Goal: Task Accomplishment & Management: Manage account settings

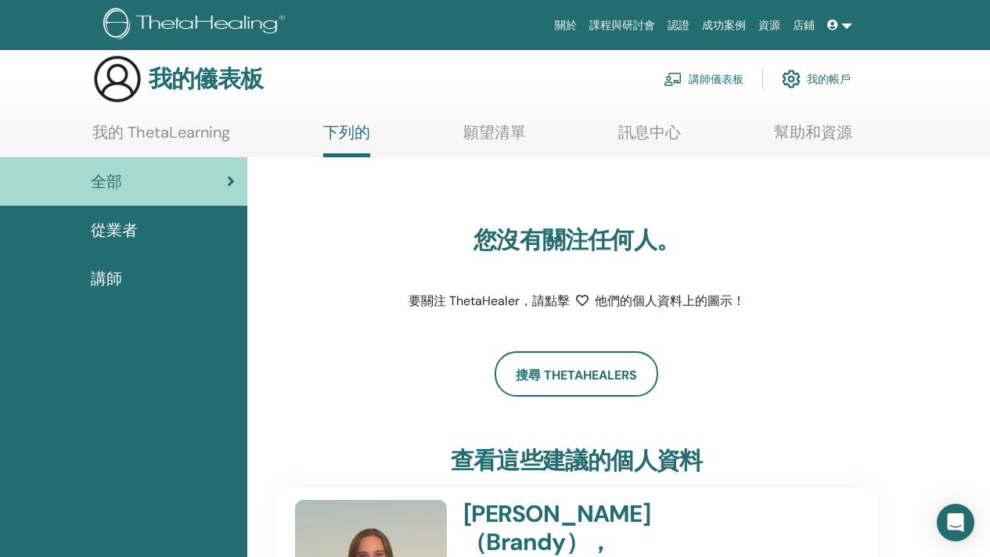
scroll to position [14, 0]
click at [724, 85] on font "講師儀表板" at bounding box center [716, 81] width 55 height 14
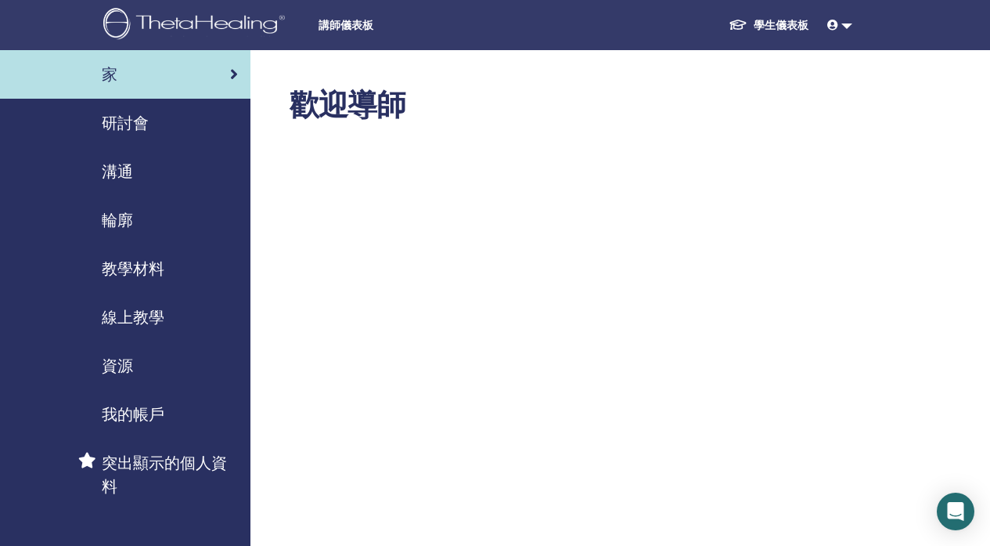
click at [117, 116] on font "研討會" at bounding box center [125, 123] width 47 height 20
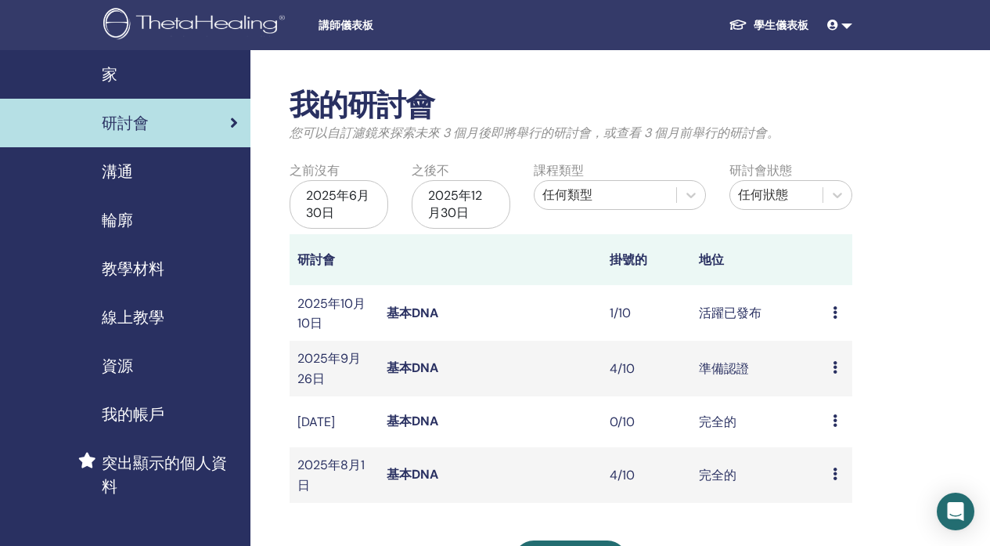
click at [835, 366] on icon at bounding box center [835, 367] width 5 height 13
click at [832, 420] on font "與會者" at bounding box center [835, 426] width 38 height 16
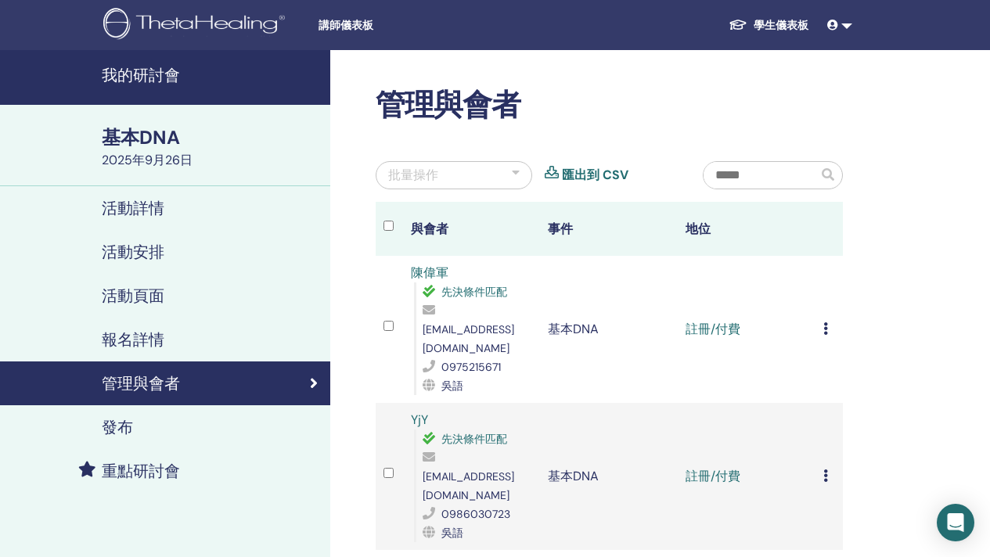
click at [824, 323] on icon at bounding box center [826, 329] width 5 height 13
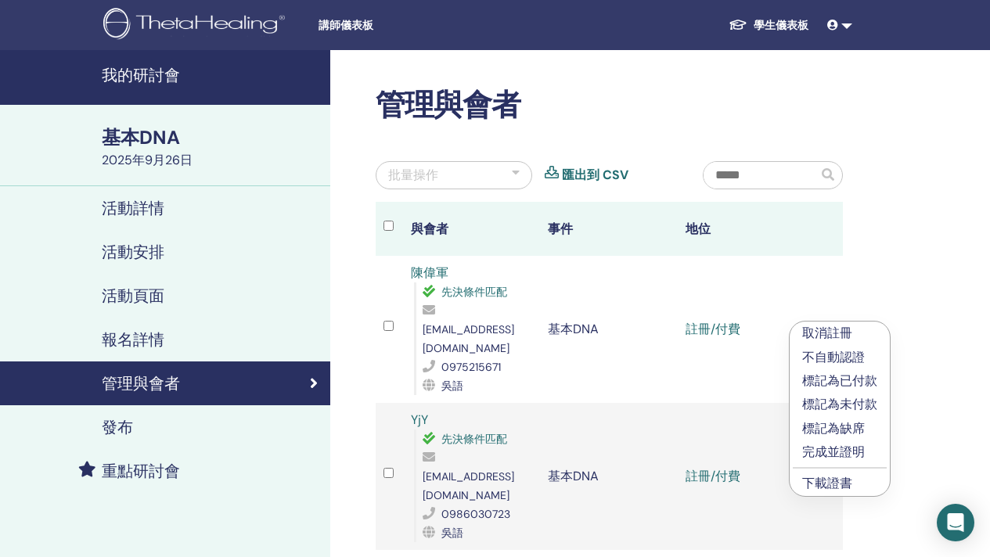
click at [835, 448] on font "完成並證明" at bounding box center [833, 452] width 63 height 16
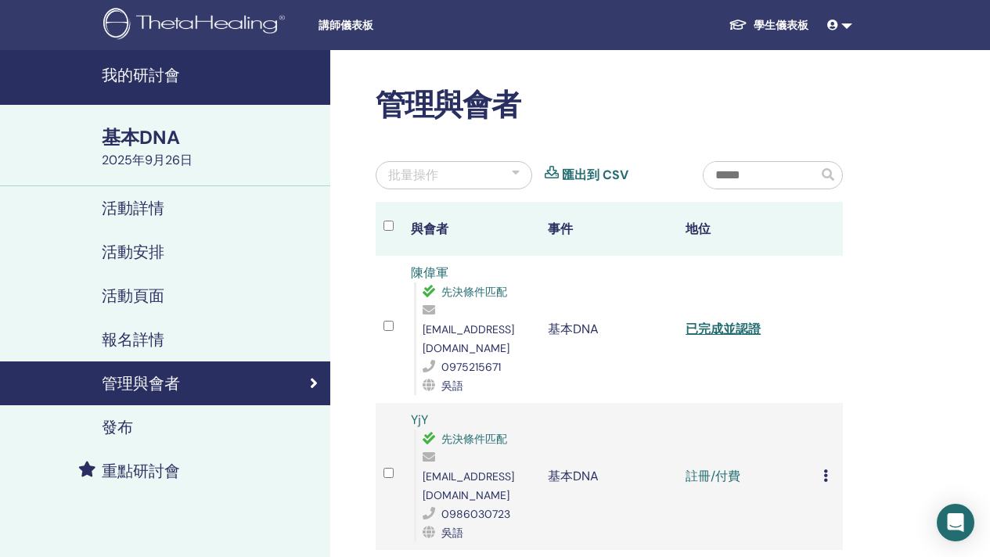
click at [827, 470] on icon at bounding box center [826, 476] width 5 height 13
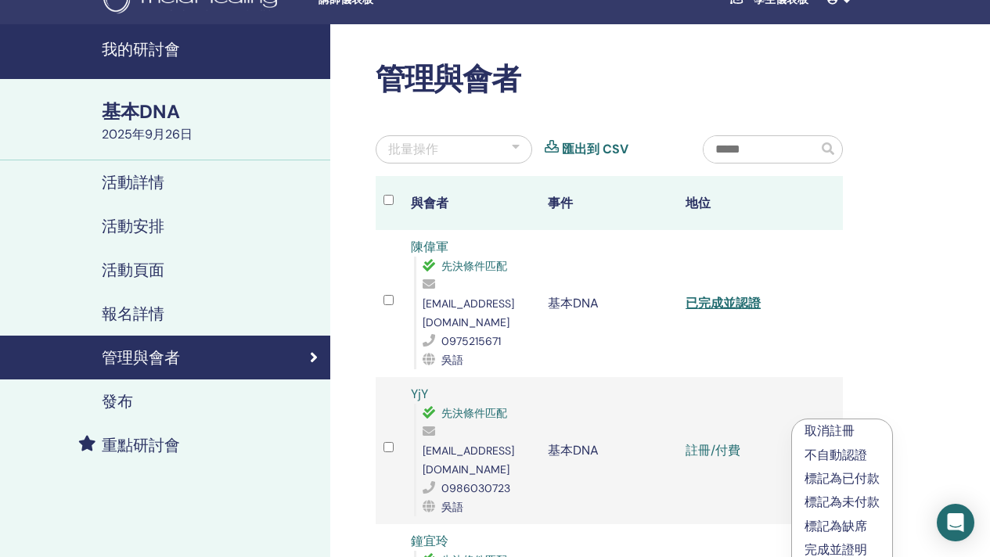
scroll to position [128, 0]
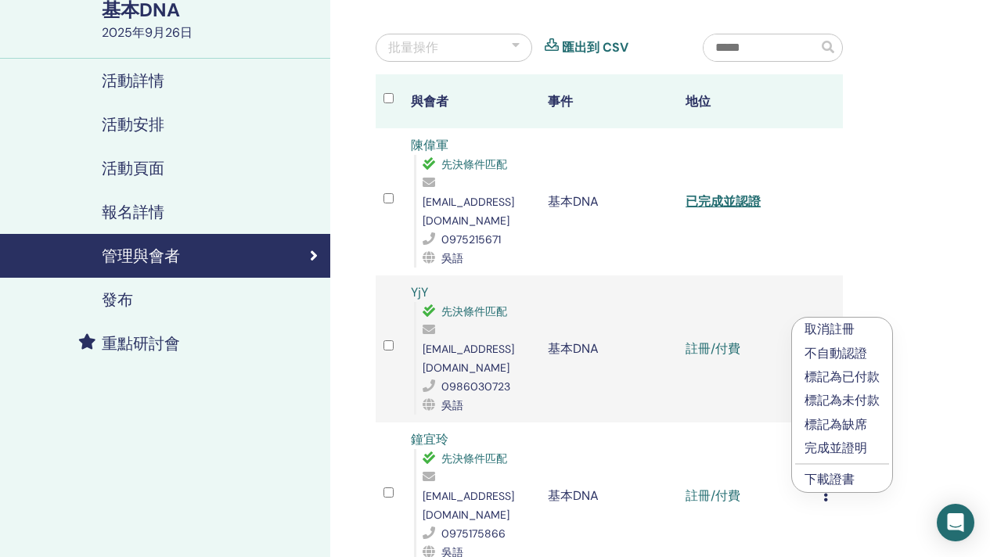
click at [857, 449] on font "完成並證明" at bounding box center [836, 448] width 63 height 16
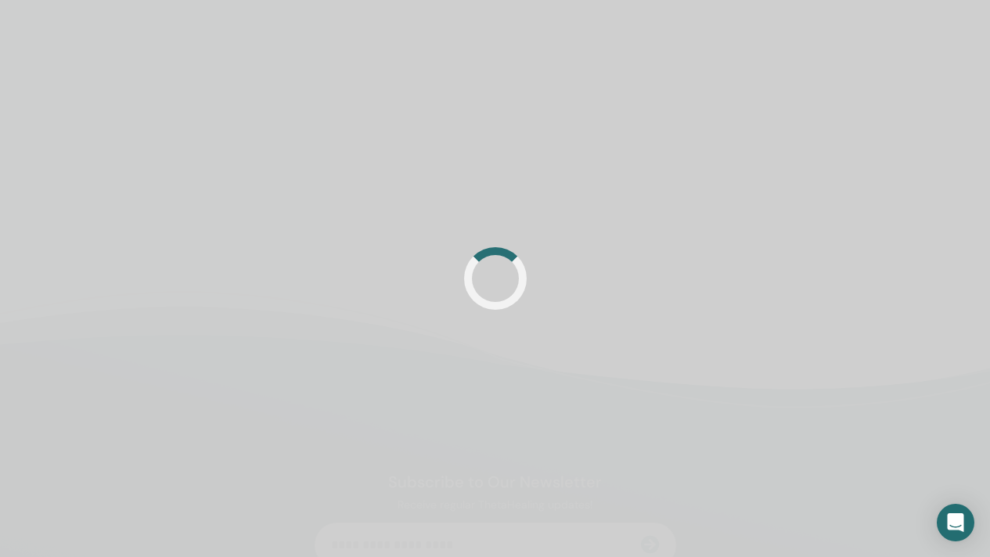
scroll to position [128, 0]
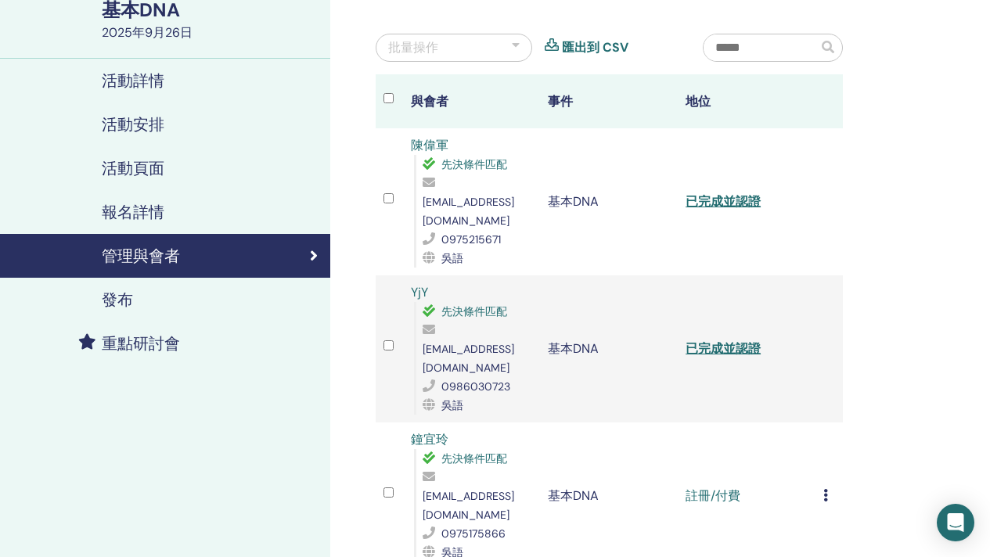
click at [822, 448] on td "取消註冊 不自動認證 標記為已付款 標記為未付款 標記為缺席 完成並證明 下載證書" at bounding box center [829, 496] width 27 height 147
click at [825, 489] on icon at bounding box center [826, 495] width 5 height 13
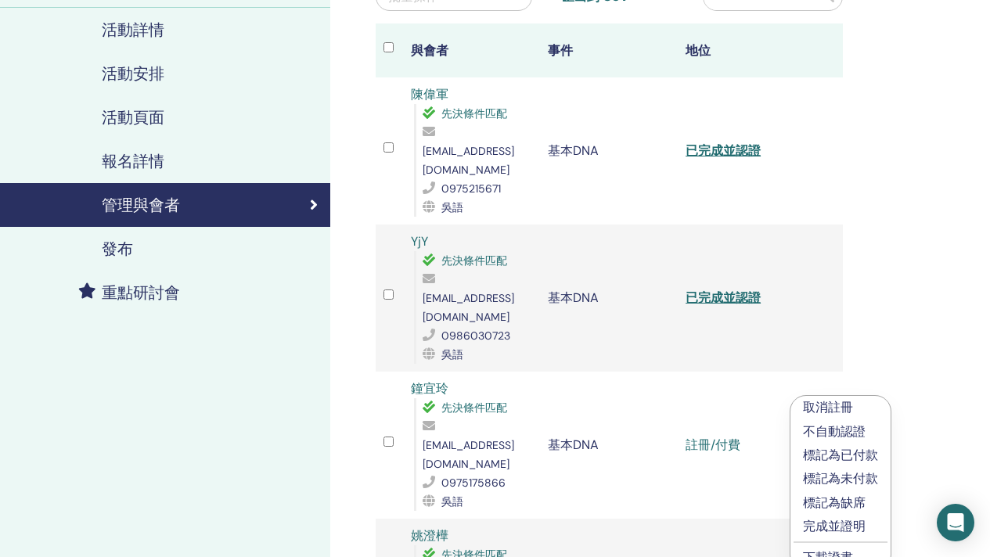
scroll to position [182, 0]
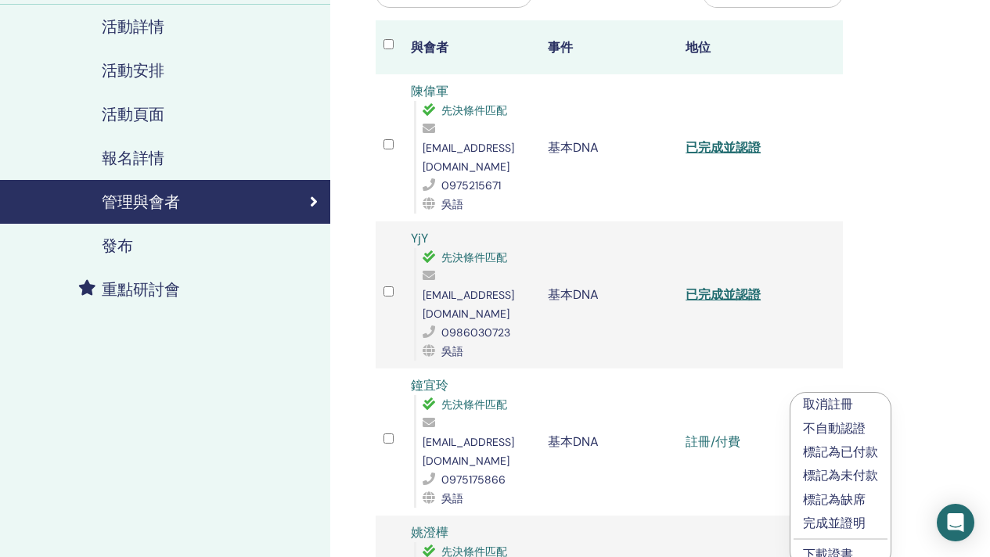
click at [853, 523] on font "完成並證明" at bounding box center [834, 523] width 63 height 16
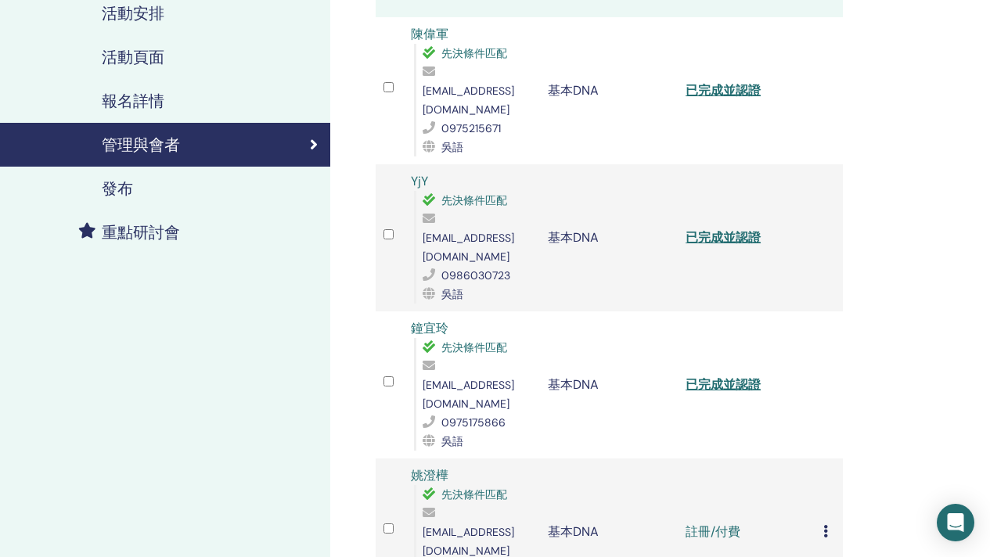
scroll to position [272, 0]
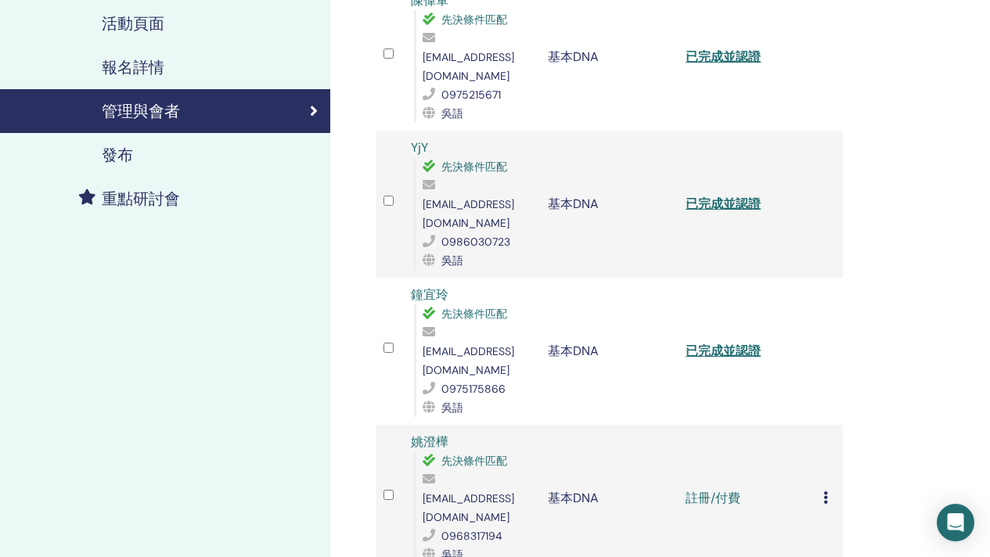
click at [824, 492] on icon at bounding box center [826, 498] width 5 height 13
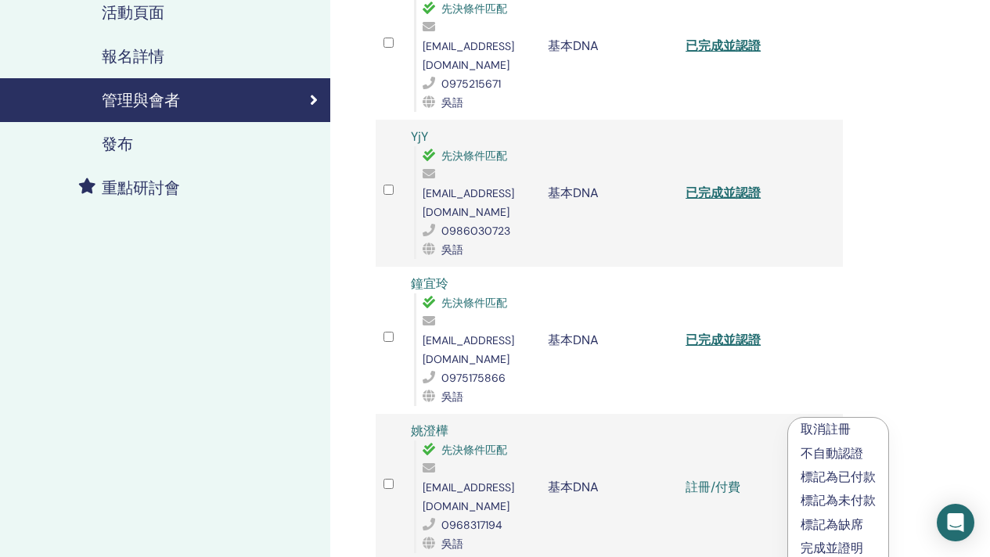
scroll to position [294, 0]
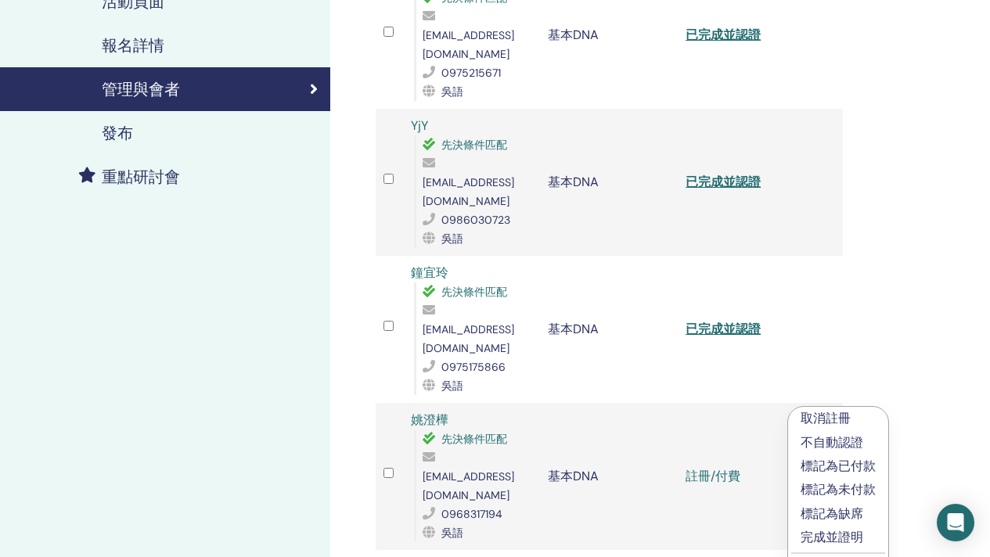
click at [849, 535] on font "完成並證明" at bounding box center [832, 537] width 63 height 16
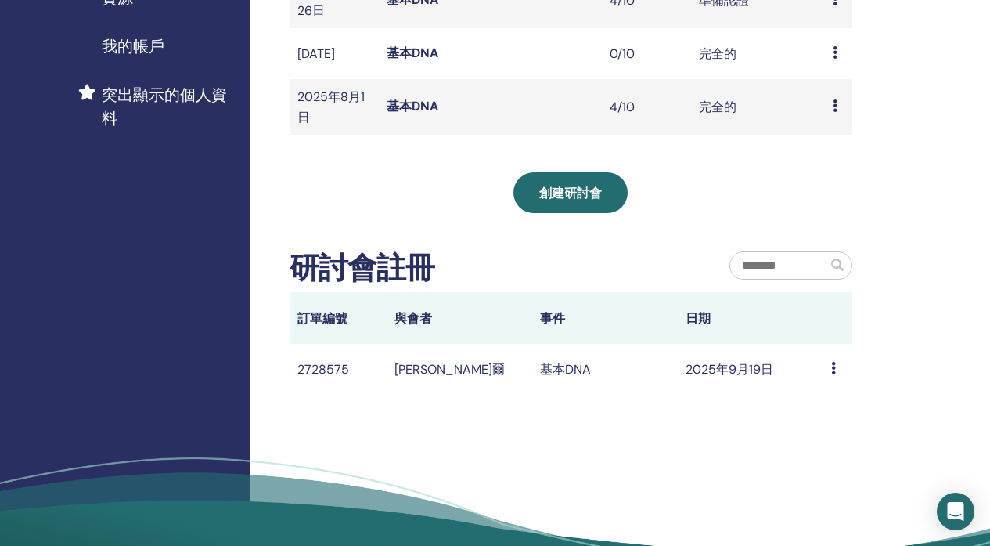
scroll to position [369, 0]
click at [829, 381] on td "訊息" at bounding box center [838, 368] width 29 height 51
click at [835, 377] on div "訊息" at bounding box center [837, 368] width 13 height 19
click at [904, 373] on div "我的研討會 您可以自訂濾鏡來探索未來 3 個月後即將舉行的研討會，或查看 3 個月前舉行的研討會。 之前沒有 2025年6月30日 之後不 2025年12月3…" at bounding box center [622, 147] width 743 height 932
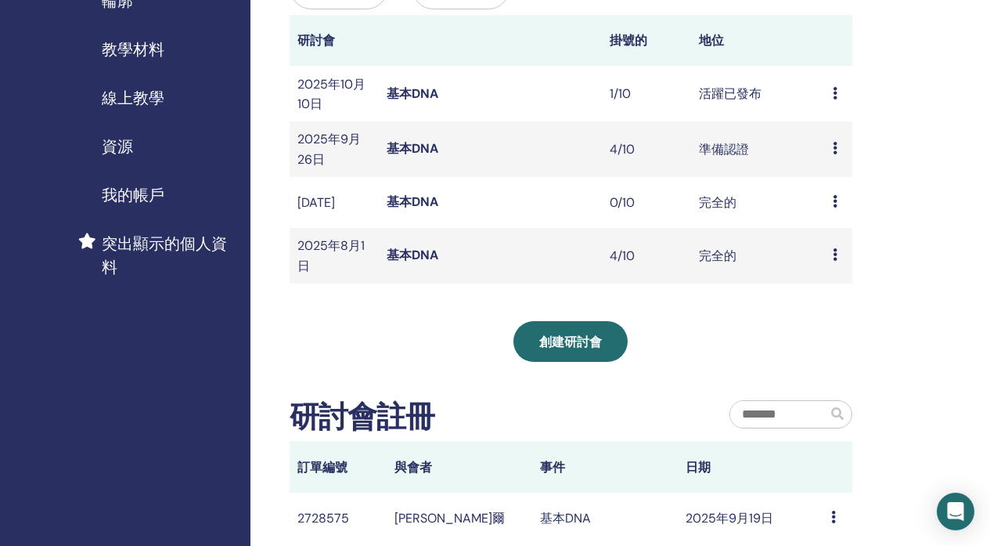
scroll to position [210, 0]
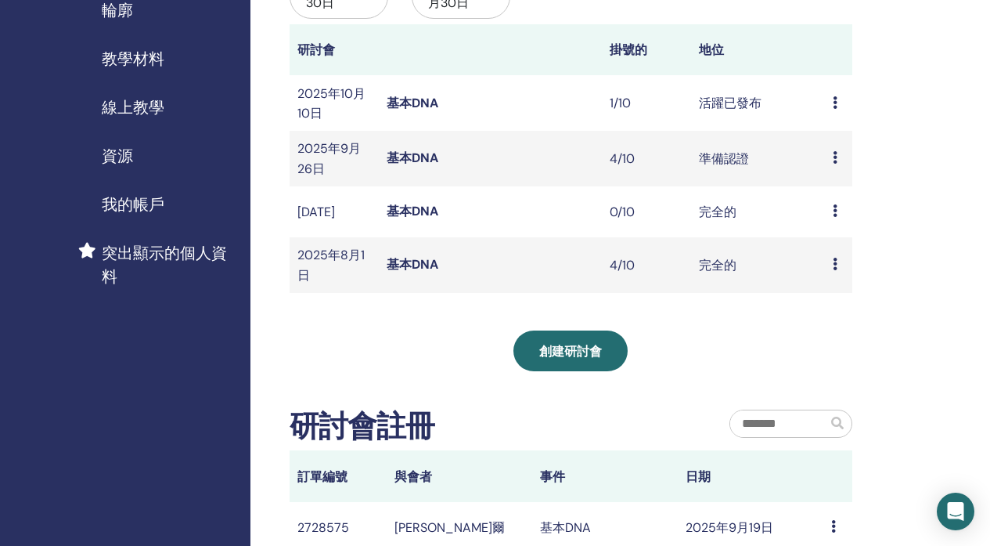
click at [833, 217] on icon at bounding box center [835, 210] width 5 height 13
click at [827, 251] on font "與會者" at bounding box center [832, 255] width 38 height 16
